Goal: Information Seeking & Learning: Find specific fact

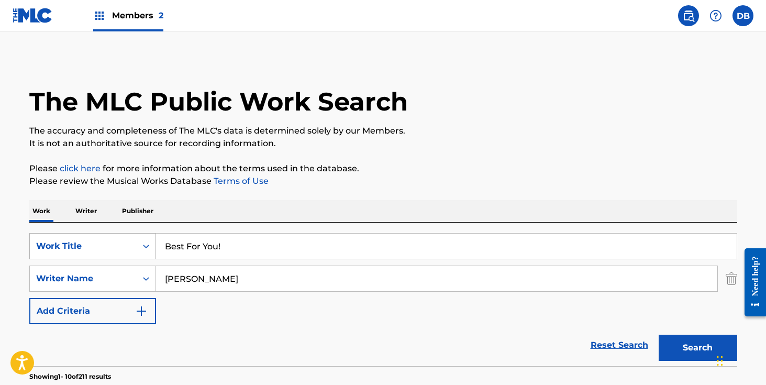
drag, startPoint x: 263, startPoint y: 245, endPoint x: 127, endPoint y: 245, distance: 135.6
click at [127, 245] on div "SearchWithCriteria1f9d745c-7246-4245-9cd8-f8429efa96fe Work Title Best For You!" at bounding box center [383, 246] width 708 height 26
click at [183, 245] on input "Suprman" at bounding box center [446, 246] width 581 height 25
click at [180, 251] on input "Suprman" at bounding box center [446, 246] width 581 height 25
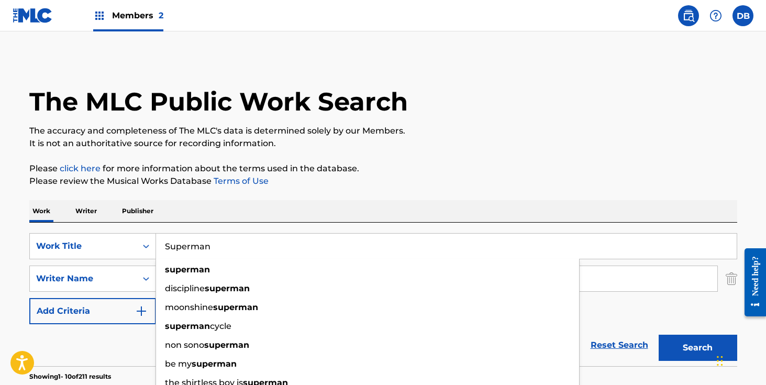
type input "Superman"
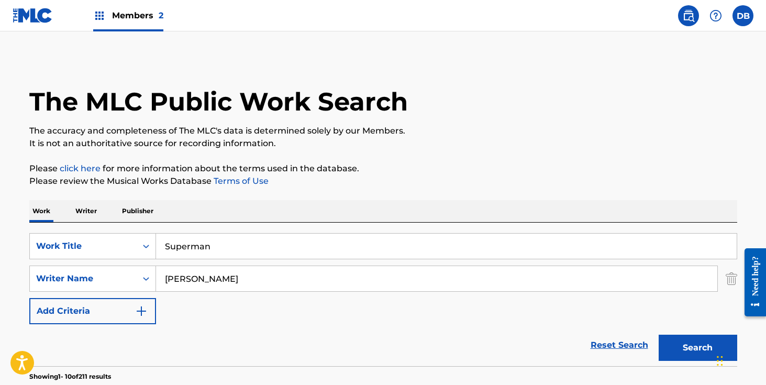
click at [288, 210] on div "Work Writer Publisher" at bounding box center [383, 211] width 708 height 22
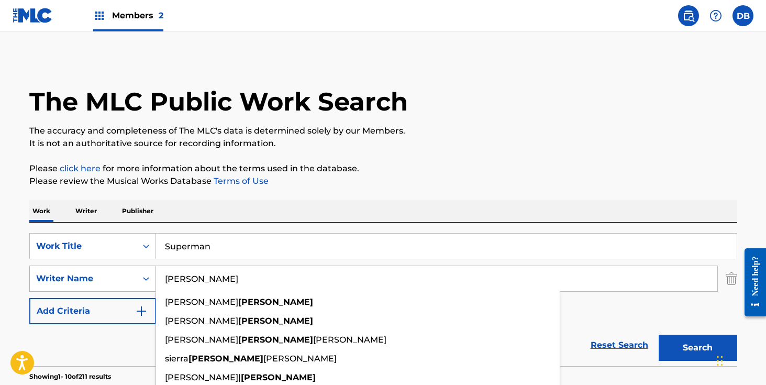
drag, startPoint x: 220, startPoint y: 279, endPoint x: 152, endPoint y: 279, distance: 67.6
click at [152, 279] on div "SearchWithCriteria89a11cb2-1606-466b-aefd-998204cfe003 Writer Name [PERSON_NAME…" at bounding box center [383, 279] width 708 height 26
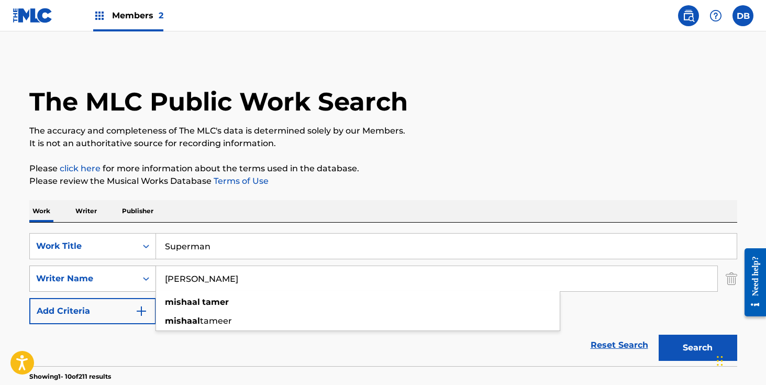
type input "[PERSON_NAME]"
click at [659, 335] on button "Search" at bounding box center [698, 348] width 79 height 26
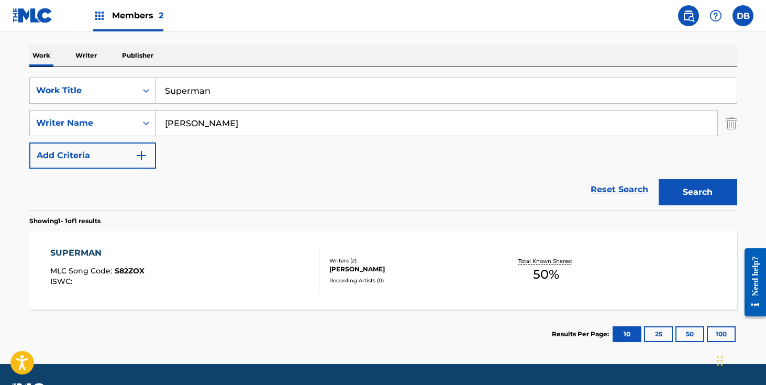
scroll to position [185, 0]
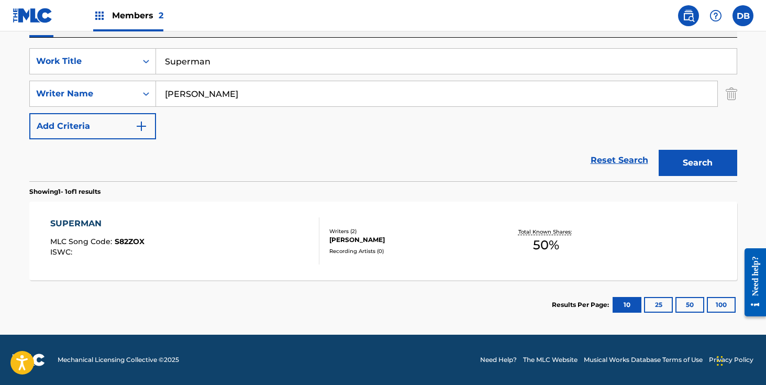
click at [379, 237] on div "[PERSON_NAME]" at bounding box center [408, 239] width 158 height 9
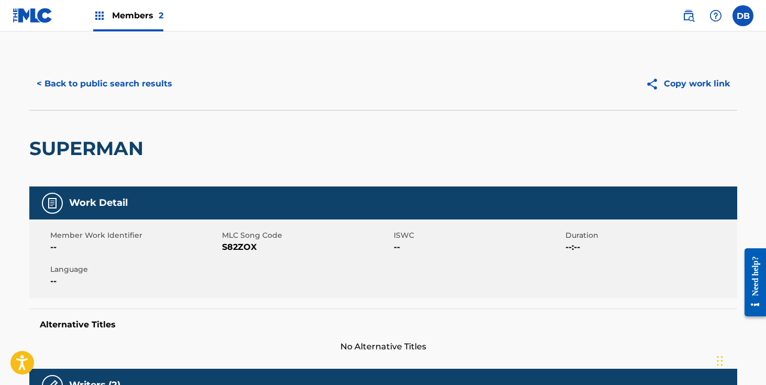
click at [152, 84] on button "< Back to public search results" at bounding box center [104, 84] width 150 height 26
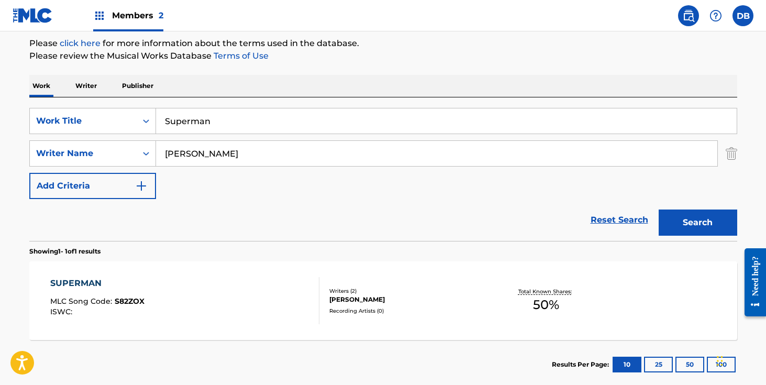
click at [251, 111] on input "Superman" at bounding box center [446, 120] width 581 height 25
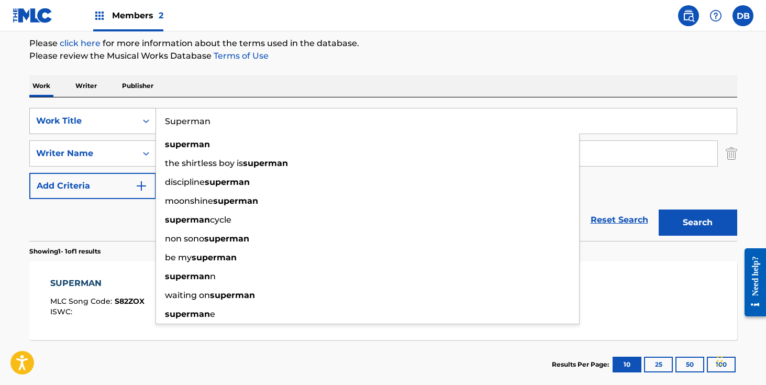
drag, startPoint x: 244, startPoint y: 120, endPoint x: 132, endPoint y: 121, distance: 111.0
click at [134, 120] on div "SearchWithCriteria1f9d745c-7246-4245-9cd8-f8429efa96fe Work Title Superman supe…" at bounding box center [383, 121] width 708 height 26
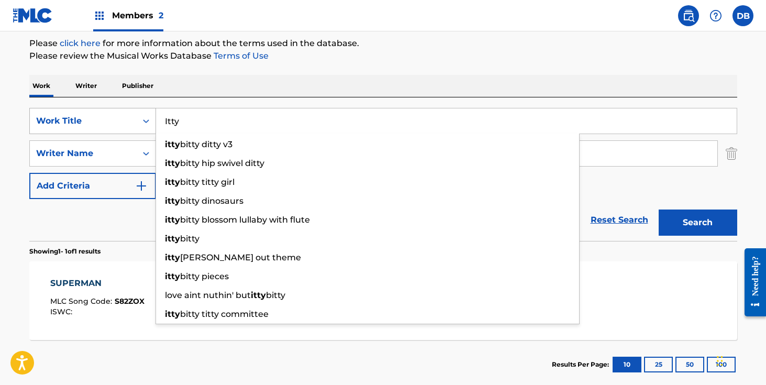
type input "Itty"
click at [659, 209] on button "Search" at bounding box center [698, 222] width 79 height 26
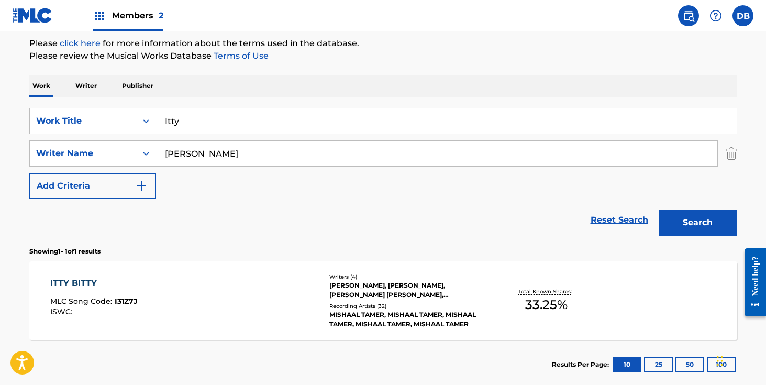
click at [381, 301] on div "Writers ( 4 ) [PERSON_NAME], [PERSON_NAME], [PERSON_NAME] [PERSON_NAME], [PERSO…" at bounding box center [403, 301] width 168 height 56
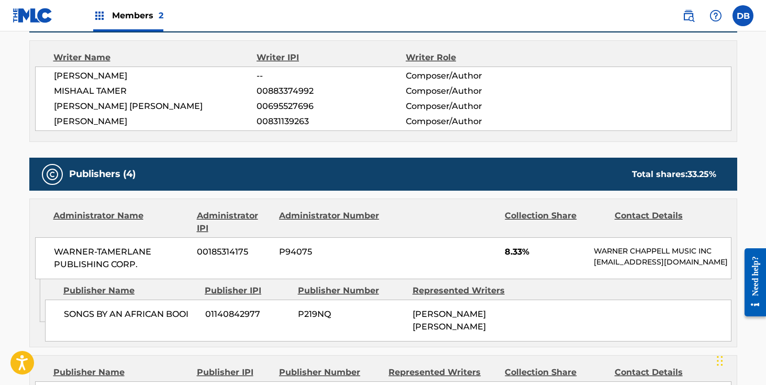
scroll to position [362, 0]
